Goal: Task Accomplishment & Management: Complete application form

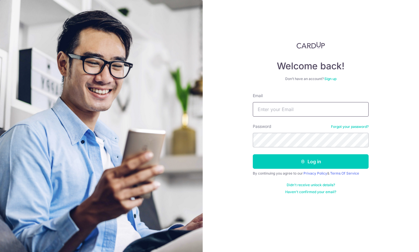
click at [283, 108] on input "Email" at bounding box center [311, 109] width 116 height 14
type input "[EMAIL_ADDRESS][DOMAIN_NAME]"
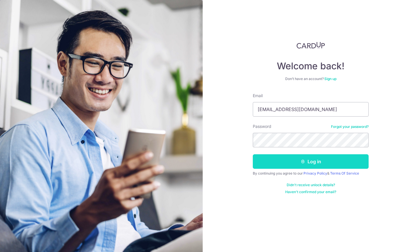
click at [317, 165] on button "Log in" at bounding box center [311, 161] width 116 height 14
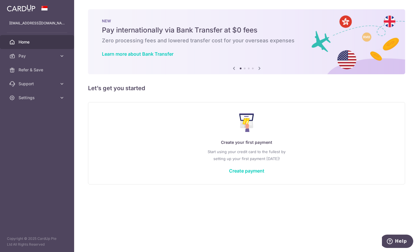
click at [244, 174] on div "Create your first payment Start using your credit card to the fullest by settin…" at bounding box center [246, 143] width 303 height 69
click at [244, 170] on link "Create payment" at bounding box center [246, 171] width 35 height 6
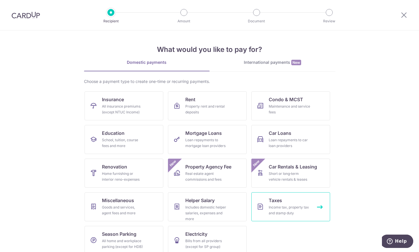
click at [285, 205] on div "Income tax, property tax and stamp duty" at bounding box center [290, 210] width 42 height 12
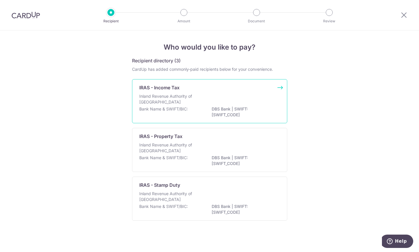
click at [175, 105] on p "Inland Revenue Authority of Singapore" at bounding box center [169, 99] width 61 height 12
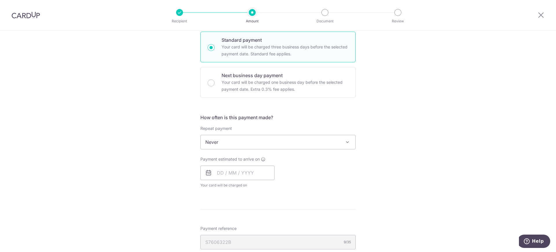
scroll to position [156, 0]
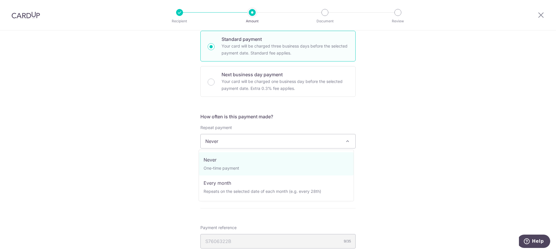
click at [260, 145] on span "Never" at bounding box center [278, 141] width 155 height 14
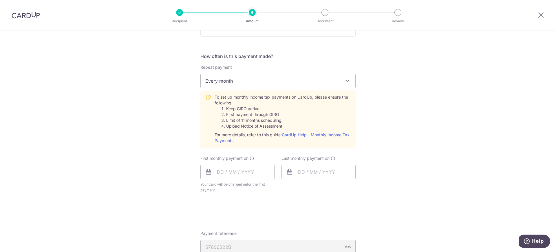
scroll to position [218, 0]
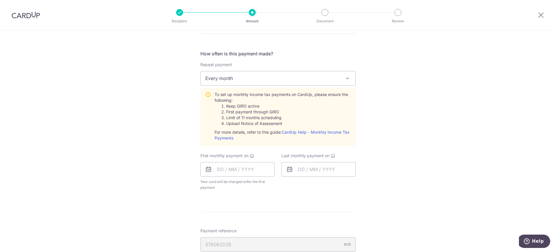
click at [260, 80] on span "Every month" at bounding box center [278, 78] width 155 height 14
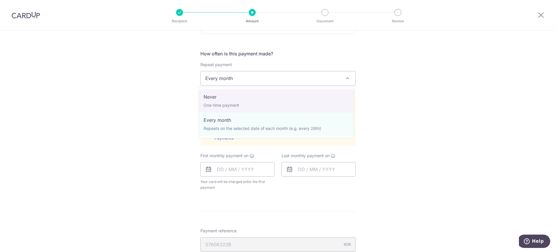
select select "1"
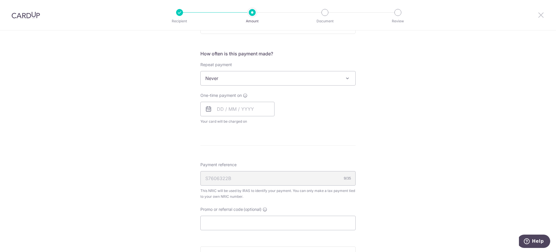
click at [419, 14] on icon at bounding box center [541, 14] width 7 height 7
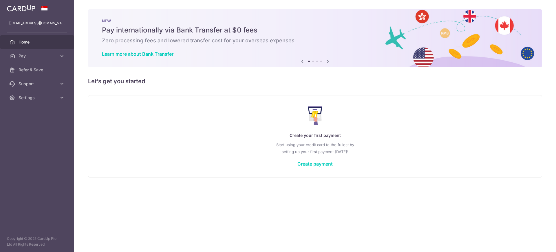
click at [269, 209] on div "× Pause Schedule Pause all future payments in this series Pause just this one p…" at bounding box center [315, 126] width 482 height 252
click at [61, 98] on icon at bounding box center [62, 98] width 6 height 6
click at [19, 125] on span "Logout" at bounding box center [38, 126] width 38 height 6
